Goal: Task Accomplishment & Management: Manage account settings

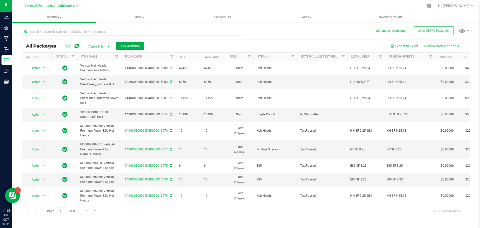
click at [44, 31] on input "text" at bounding box center [132, 32] width 220 height 8
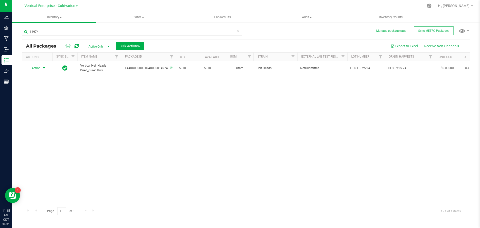
type input "14974"
click at [32, 70] on span "Action" at bounding box center [34, 68] width 14 height 7
click at [35, 83] on li "Create package" at bounding box center [44, 84] width 32 height 8
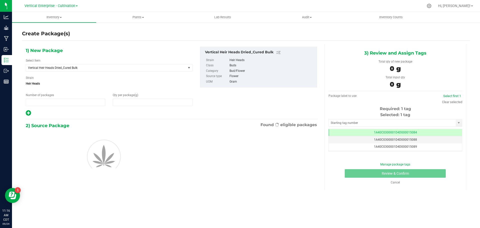
type input "1"
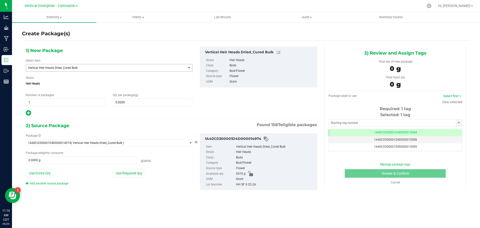
click at [73, 69] on span "Vertical Heir Heads Dried_Cured Bulk" at bounding box center [103, 68] width 150 height 4
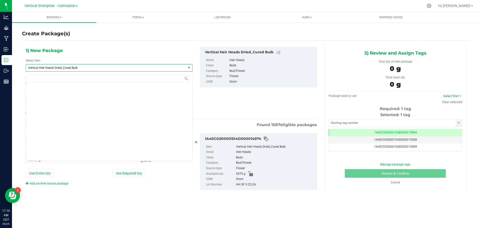
scroll to position [38651, 0]
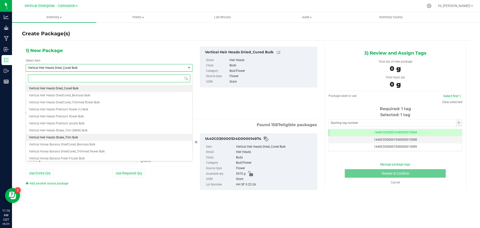
click at [62, 135] on li "Vertical Heir Heads Shake_Trim Bulk" at bounding box center [109, 137] width 166 height 7
type input "0.0000"
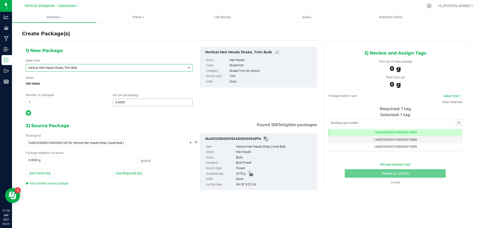
click at [134, 103] on span "0.0000 0" at bounding box center [153, 103] width 80 height 8
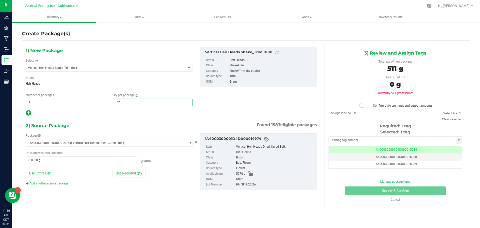
type input "5110"
type input "5,110.0000"
click at [47, 171] on button "Use Entire Qty" at bounding box center [40, 173] width 28 height 9
type input "5970.0000 g"
click at [365, 107] on span at bounding box center [364, 105] width 10 height 5
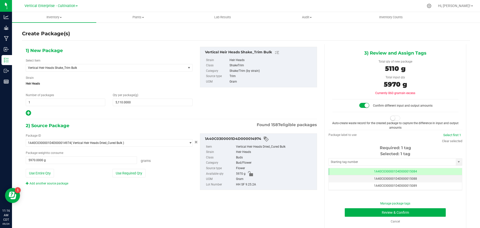
click at [394, 116] on span at bounding box center [396, 118] width 10 height 5
click at [412, 210] on button "Review & Confirm" at bounding box center [395, 212] width 101 height 9
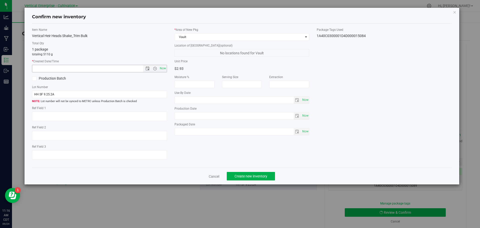
click at [162, 70] on span "Now" at bounding box center [163, 68] width 9 height 7
type input "[DATE] 11:16 AM"
click at [52, 80] on label "Production Batch" at bounding box center [64, 78] width 64 height 5
click at [0, 0] on input "Production Batch" at bounding box center [0, 0] width 0 height 0
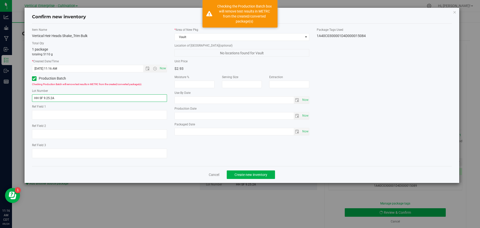
click at [77, 100] on input "HH SF 9.25.2A" at bounding box center [99, 98] width 135 height 8
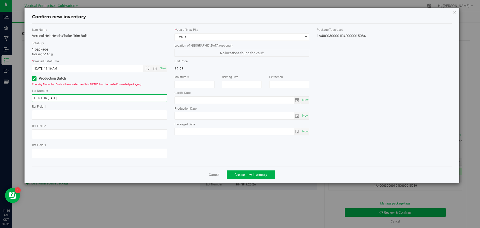
type input "HH.SHTR.[DATE]"
click at [262, 177] on button "Create new inventory" at bounding box center [251, 174] width 48 height 9
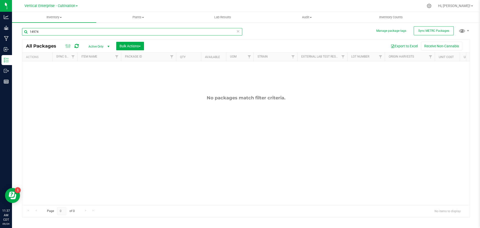
drag, startPoint x: 74, startPoint y: 34, endPoint x: 0, endPoint y: 32, distance: 73.8
click at [0, 32] on div "Analytics Grow Manufacturing Inbound Inventory Outbound Reports 11:37 AM CDT [D…" at bounding box center [240, 114] width 480 height 228
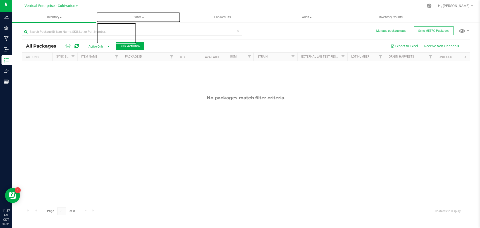
click at [148, 16] on span "Plants" at bounding box center [139, 17] width 84 height 5
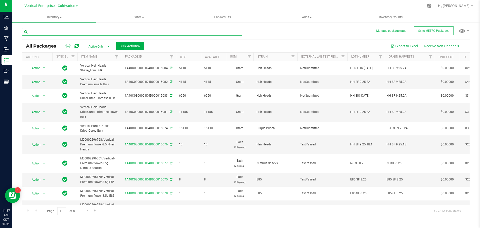
click at [66, 32] on input "text" at bounding box center [132, 32] width 220 height 8
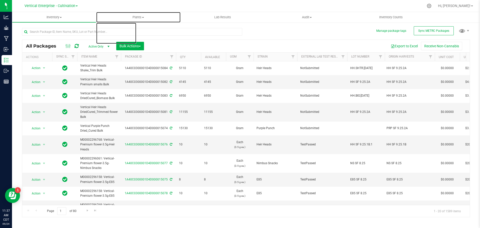
click at [139, 19] on span "Plants" at bounding box center [138, 17] width 84 height 5
click at [133, 30] on li "All plants" at bounding box center [138, 30] width 84 height 6
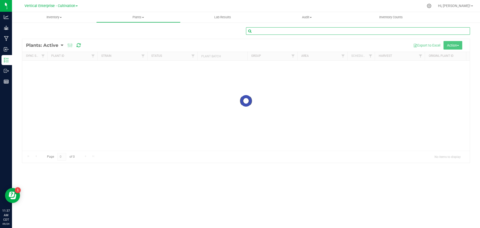
click at [275, 29] on input "text" at bounding box center [358, 31] width 224 height 8
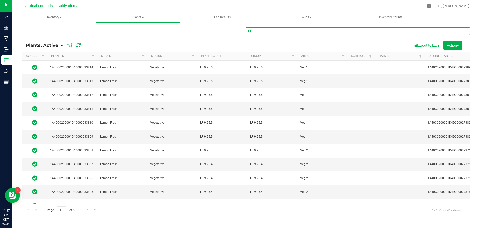
click at [275, 32] on input "text" at bounding box center [358, 31] width 224 height 8
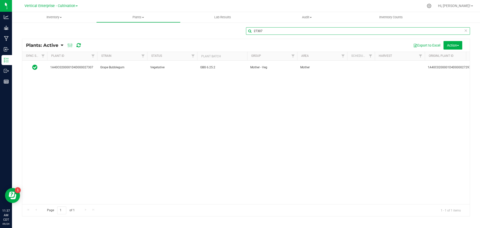
type input "27307"
click at [240, 69] on td "GBG 6.25.2" at bounding box center [222, 68] width 50 height 14
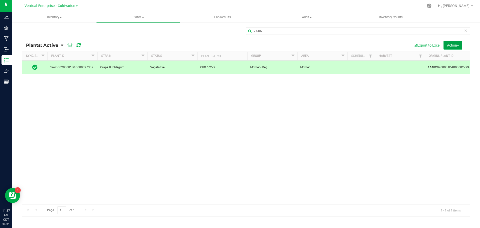
click at [454, 44] on span "Action" at bounding box center [453, 45] width 12 height 4
click at [453, 55] on div "Destroy plants" at bounding box center [446, 57] width 31 height 8
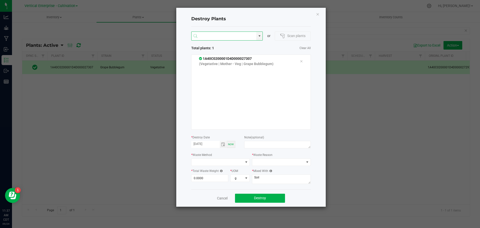
click at [214, 35] on input "NO DATA FOUND" at bounding box center [224, 36] width 65 height 9
click at [222, 53] on li "1A40C0200001D4D000025825" at bounding box center [227, 54] width 71 height 9
type input "1A40C0200001D4D000025825"
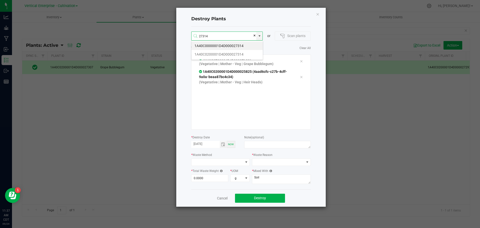
click at [223, 54] on li "1A40C0200001D4D000027314" at bounding box center [227, 54] width 71 height 9
type input "1A40C0200001D4D000027314"
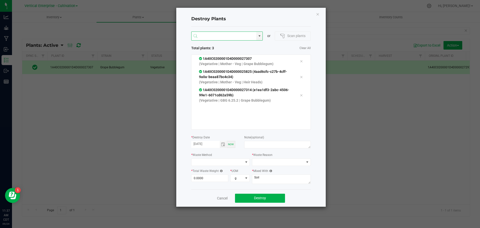
click at [207, 36] on input at bounding box center [224, 36] width 65 height 9
click at [213, 51] on li "1A40C0200001D4D000025793" at bounding box center [227, 54] width 71 height 9
type input "1A40C0200001D4D000025793"
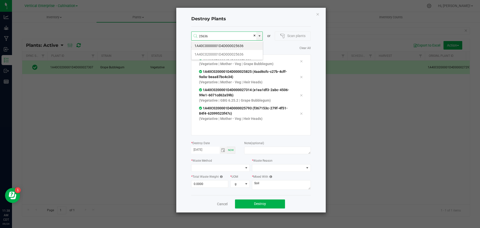
click at [225, 53] on li "1A40C0200001D4D000025636" at bounding box center [227, 54] width 71 height 9
type input "1A40C0200001D4D000025636"
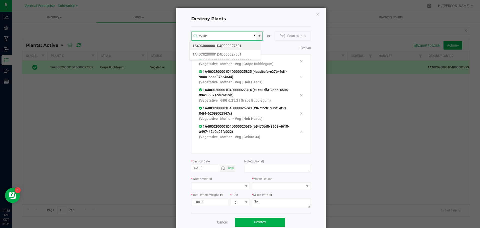
click at [225, 53] on li "1A40C0200001D4D000027301" at bounding box center [225, 54] width 71 height 9
type input "1A40C0200001D4D000027301"
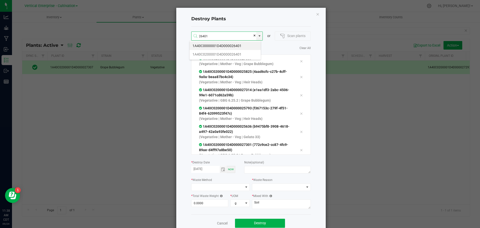
click at [217, 53] on li "1A40C0200001D4D000026401" at bounding box center [225, 54] width 71 height 9
type input "1A40C0200001D4D000026401"
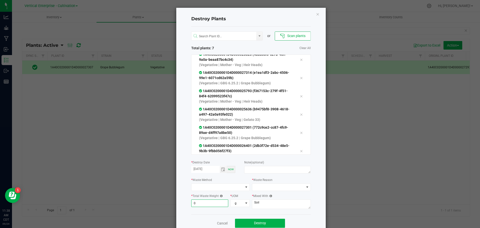
click at [205, 202] on input "0" at bounding box center [210, 203] width 37 height 7
type input "7,485.0000"
click at [252, 167] on textarea at bounding box center [277, 170] width 66 height 8
type textarea "PLANT DIED"
click at [208, 187] on span at bounding box center [218, 187] width 52 height 7
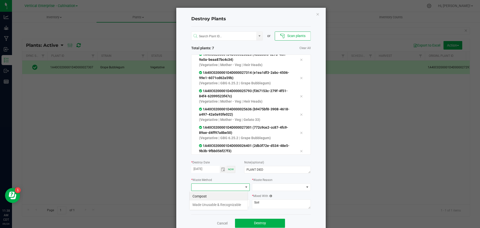
scroll to position [8, 59]
click at [207, 194] on li "Compost" at bounding box center [219, 196] width 58 height 9
click at [252, 189] on span at bounding box center [278, 187] width 52 height 7
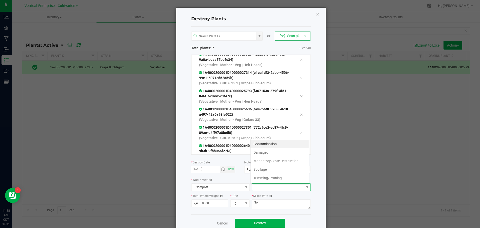
click at [267, 154] on li "Damaged" at bounding box center [280, 152] width 58 height 9
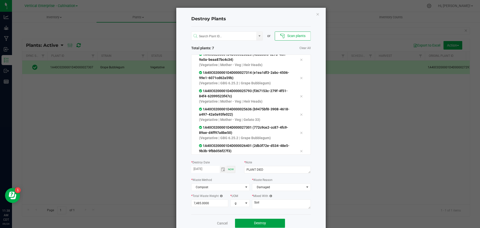
click at [268, 220] on button "Destroy" at bounding box center [260, 223] width 50 height 9
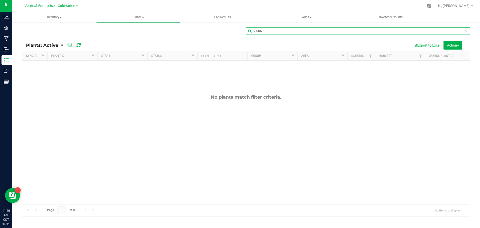
click at [270, 35] on input "27307" at bounding box center [358, 31] width 224 height 8
type input "2"
type input "27374"
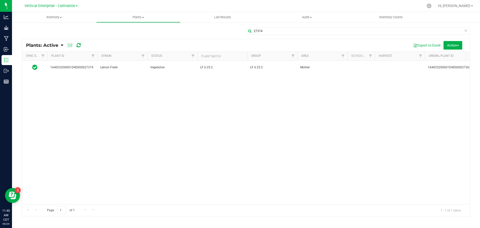
drag, startPoint x: 212, startPoint y: 66, endPoint x: 219, endPoint y: 65, distance: 6.3
click at [213, 66] on span "LF 6.25.2" at bounding box center [222, 67] width 44 height 5
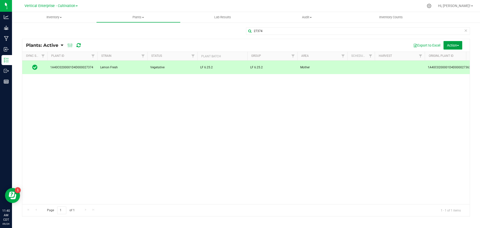
click at [449, 45] on span "Action" at bounding box center [453, 45] width 12 height 4
click at [446, 57] on span "Destroy plants" at bounding box center [441, 57] width 21 height 4
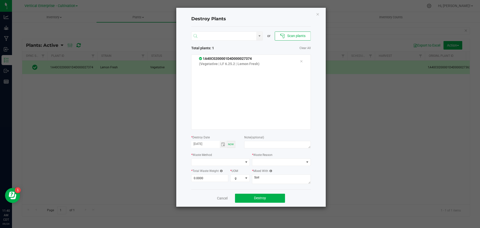
click at [217, 38] on input "NO DATA FOUND" at bounding box center [224, 36] width 65 height 9
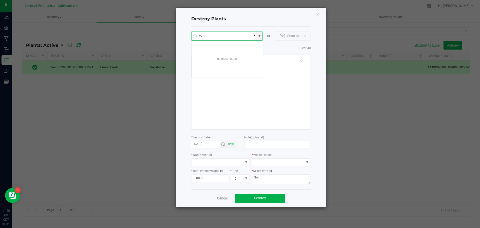
scroll to position [9, 72]
click at [223, 55] on li "1A40C0200001D4D000027376" at bounding box center [227, 54] width 71 height 9
type input "1A40C0200001D4D000027376"
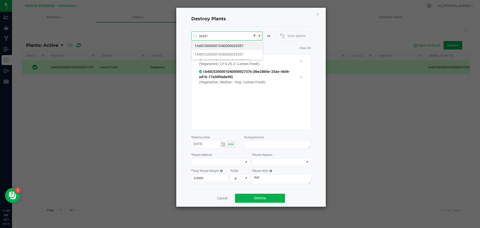
click at [234, 56] on li "1A40C0200001D4D000026557" at bounding box center [227, 54] width 71 height 9
type input "1A40C0200001D4D000026557"
click at [233, 55] on li "1A40C0200001D4D000025744" at bounding box center [227, 54] width 71 height 9
type input "1A40C0200001D4D000025744"
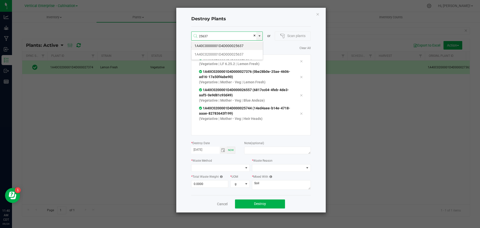
click at [235, 55] on li "1A40C0200001D4D000025637" at bounding box center [227, 54] width 71 height 9
type input "1A40C0200001D4D000025637"
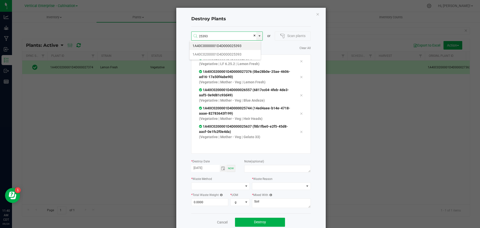
click at [229, 53] on li "1A40C0200001D4D000025393" at bounding box center [225, 54] width 71 height 9
type input "1A40C0200001D4D000025393"
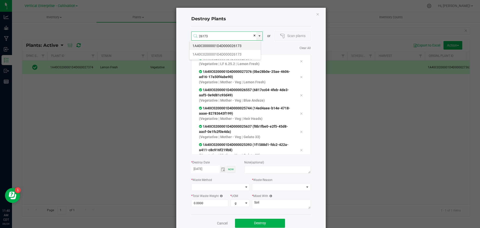
click at [225, 54] on li "1A40C0200001D4D000026173" at bounding box center [225, 54] width 71 height 9
type input "1A40C0200001D4D000026173"
click at [233, 53] on li "1A40C0200001D4D000024156" at bounding box center [225, 54] width 71 height 9
type input "1A40C0200001D4D000024156"
click at [243, 53] on li "1A40C0200001D4D000024262" at bounding box center [225, 54] width 71 height 9
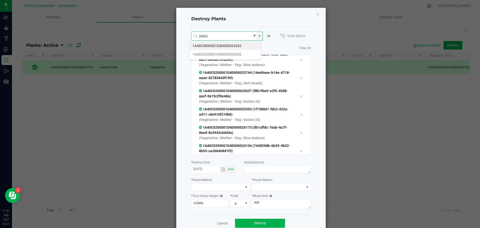
type input "1A40C0200001D4D000024262"
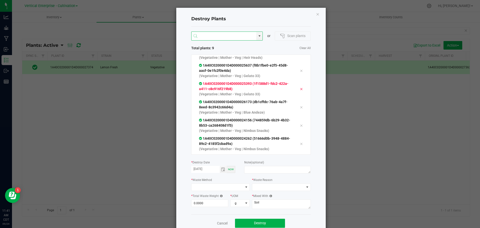
scroll to position [72, 0]
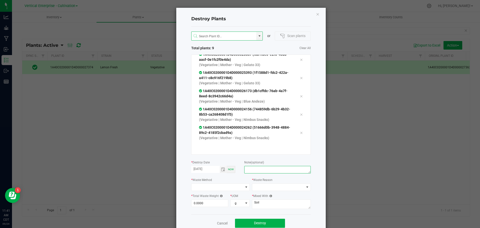
click at [255, 170] on textarea at bounding box center [277, 170] width 66 height 8
type textarea "PLANT DIED"
click at [201, 189] on span at bounding box center [218, 187] width 52 height 7
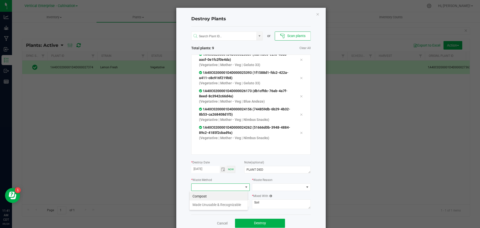
scroll to position [8, 59]
click at [205, 195] on li "Compost" at bounding box center [219, 196] width 58 height 9
click at [280, 182] on div "* Waste Reason" at bounding box center [281, 184] width 59 height 14
click at [279, 185] on span at bounding box center [278, 187] width 52 height 7
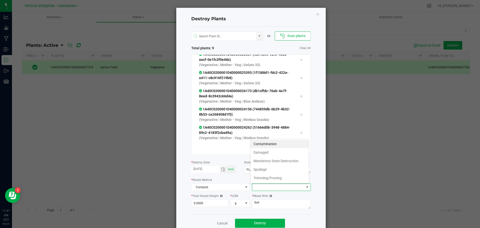
click at [265, 153] on li "Damaged" at bounding box center [280, 152] width 58 height 9
click at [205, 207] on div "* Total Waste Weight 0.0000 * UOM g" at bounding box center [220, 201] width 59 height 17
click at [203, 201] on input "0" at bounding box center [210, 203] width 37 height 7
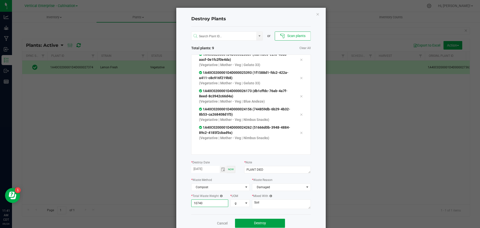
type input "10,740.0000"
click at [267, 224] on button "Destroy" at bounding box center [260, 223] width 50 height 9
